Goal: Task Accomplishment & Management: Manage account settings

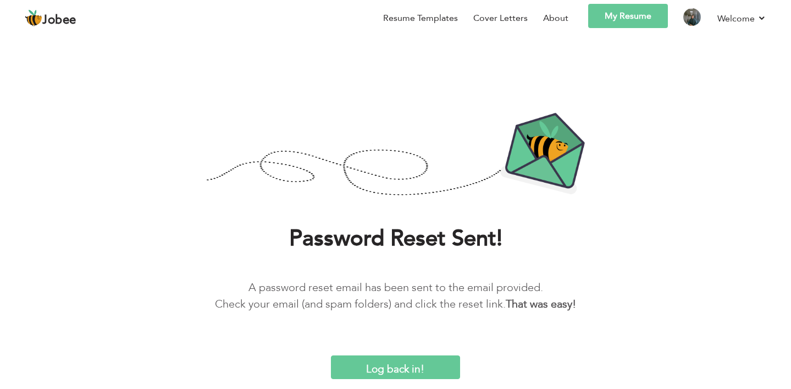
click at [404, 363] on input "Log back in!" at bounding box center [395, 367] width 129 height 24
click at [380, 374] on input "Log back in!" at bounding box center [395, 367] width 129 height 24
click at [739, 19] on link "Welcome" at bounding box center [742, 19] width 49 height 14
